Goal: Information Seeking & Learning: Find specific fact

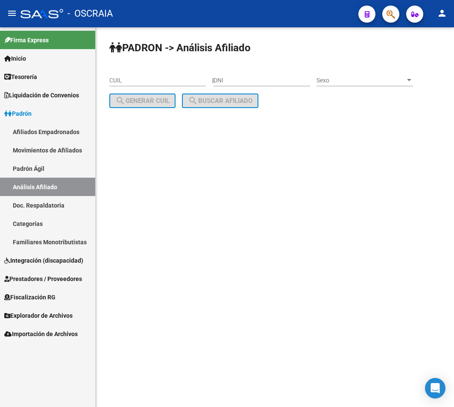
click at [176, 82] on input "CUIL" at bounding box center [157, 80] width 97 height 7
type input "20-50080642-8"
click at [221, 100] on span "search Buscar afiliado" at bounding box center [220, 101] width 64 height 8
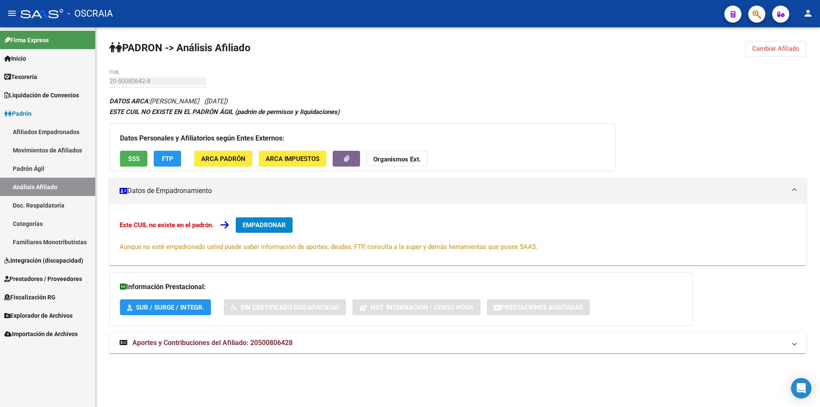
click at [246, 158] on button "ARCA Padrón" at bounding box center [223, 159] width 58 height 16
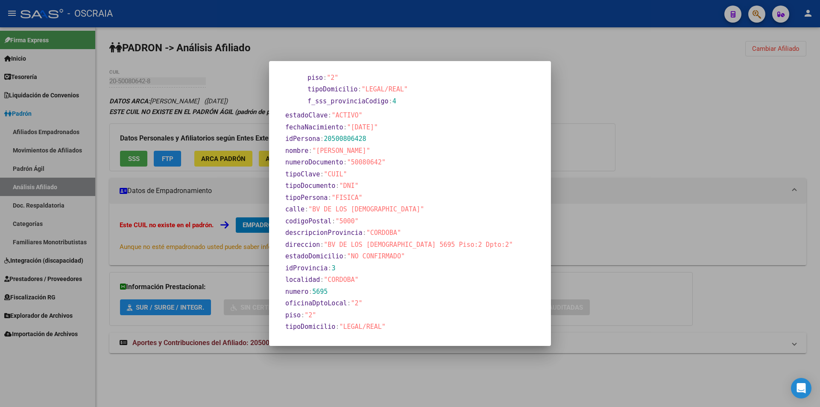
scroll to position [167, 0]
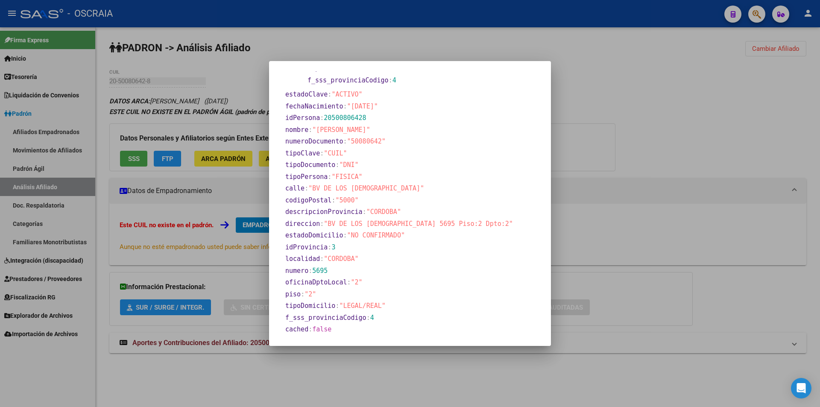
click at [454, 191] on div at bounding box center [410, 203] width 820 height 407
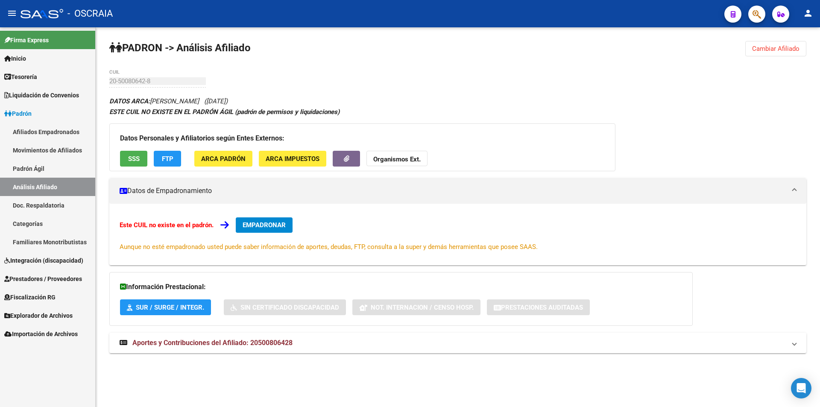
click at [305, 154] on button "ARCA Impuestos" at bounding box center [292, 159] width 67 height 16
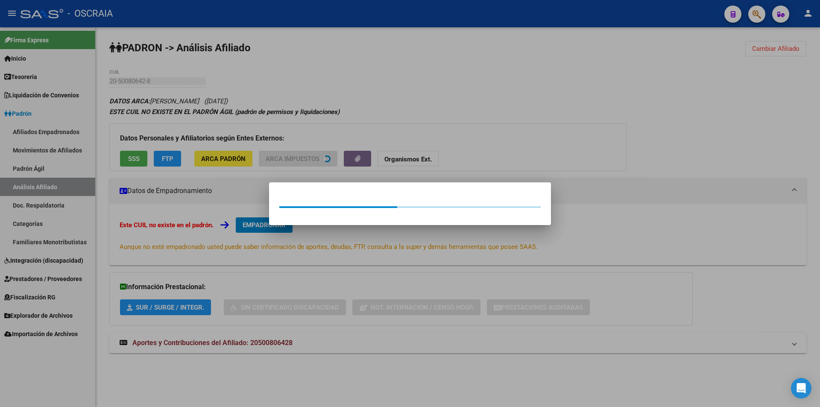
click at [454, 130] on div at bounding box center [410, 203] width 820 height 407
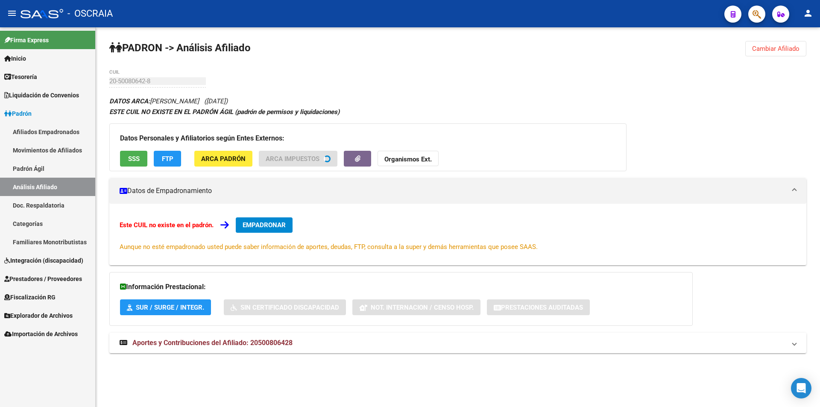
click at [160, 304] on span "SUR / SURGE / INTEGR." at bounding box center [170, 308] width 68 height 8
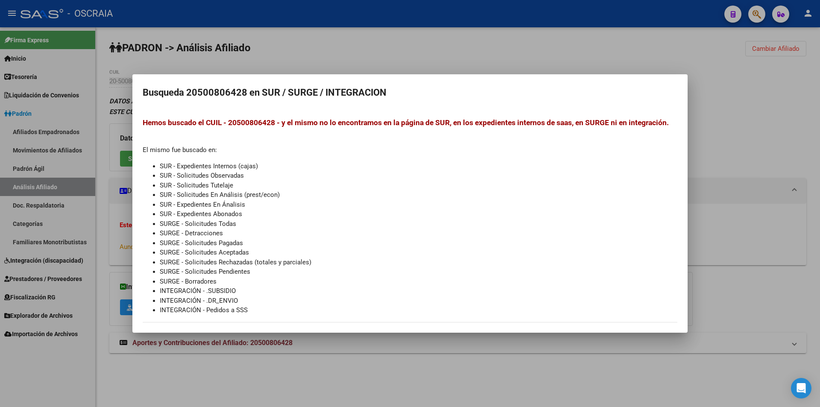
click at [334, 402] on div at bounding box center [410, 203] width 820 height 407
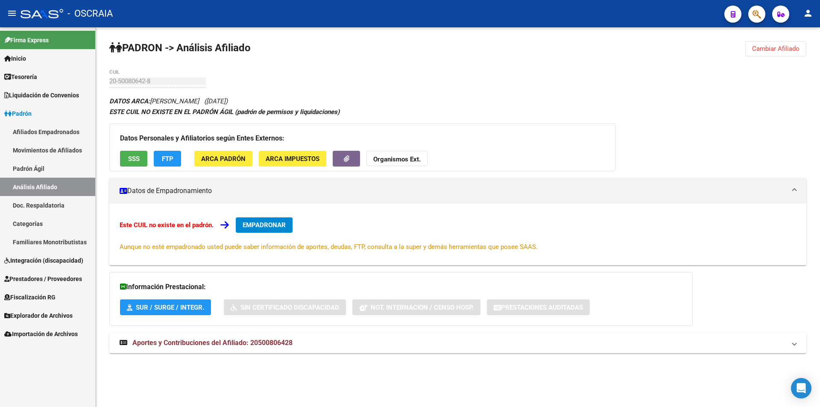
click at [49, 284] on link "Prestadores / Proveedores" at bounding box center [47, 278] width 95 height 18
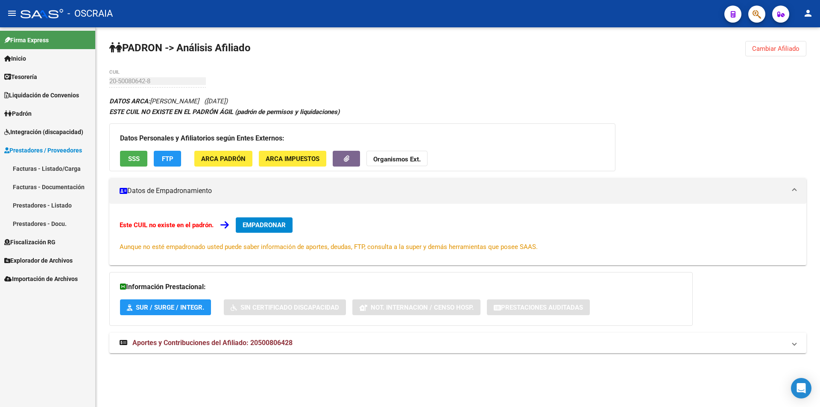
click at [56, 222] on link "Prestadores - Docu." at bounding box center [47, 223] width 95 height 18
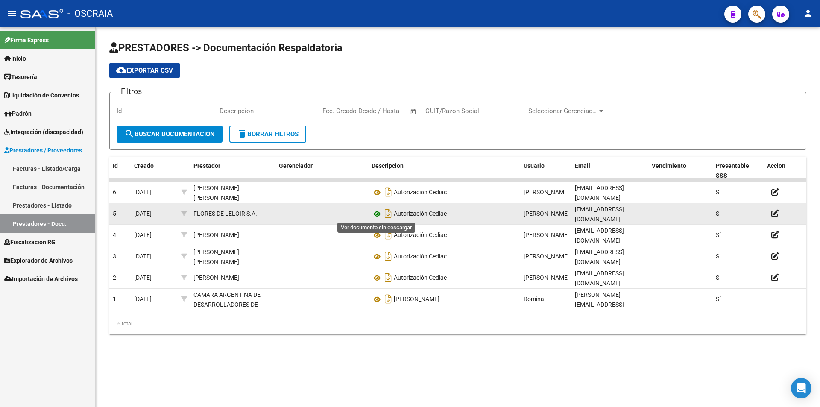
click at [377, 214] on icon at bounding box center [377, 214] width 11 height 10
